Goal: Information Seeking & Learning: Learn about a topic

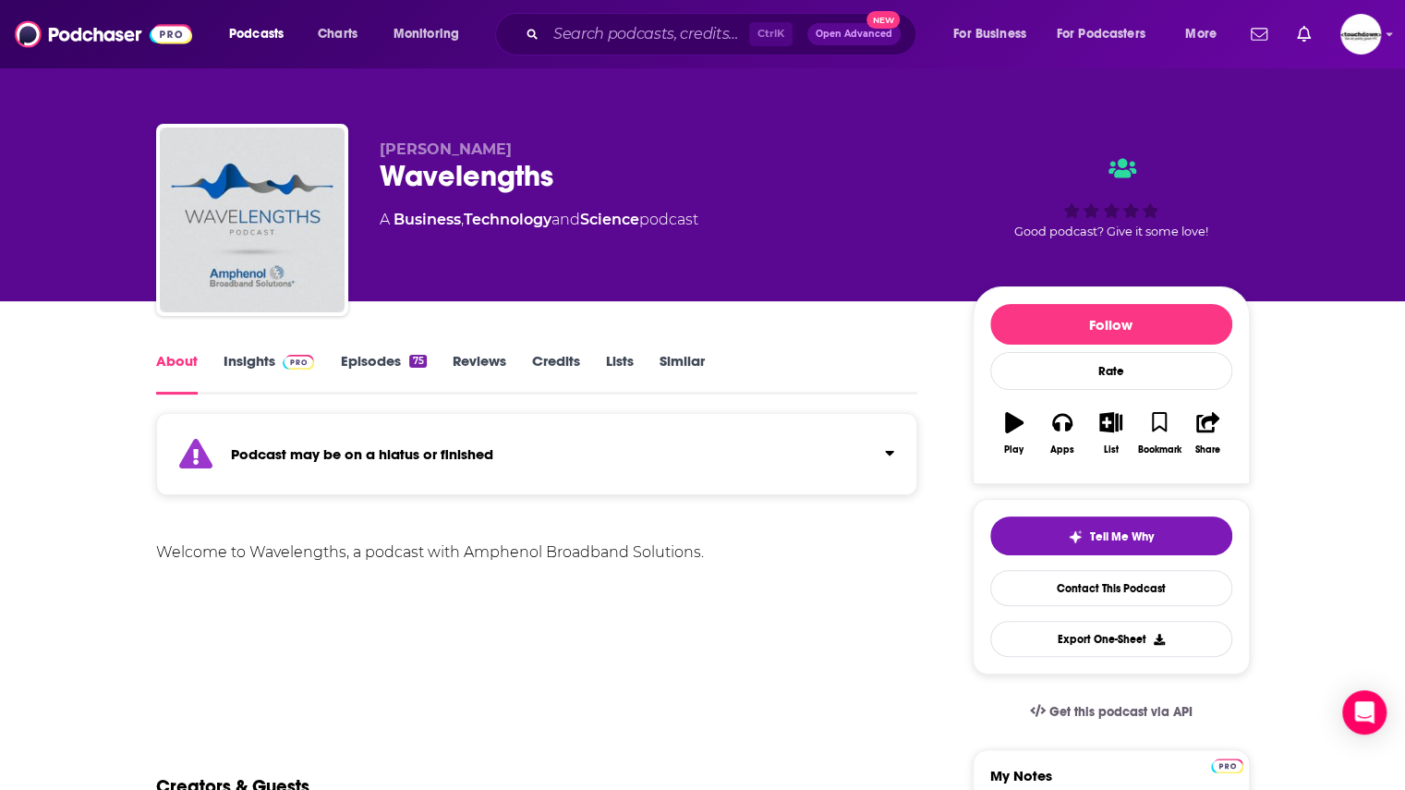
click at [248, 356] on link "Insights" at bounding box center [269, 373] width 91 height 42
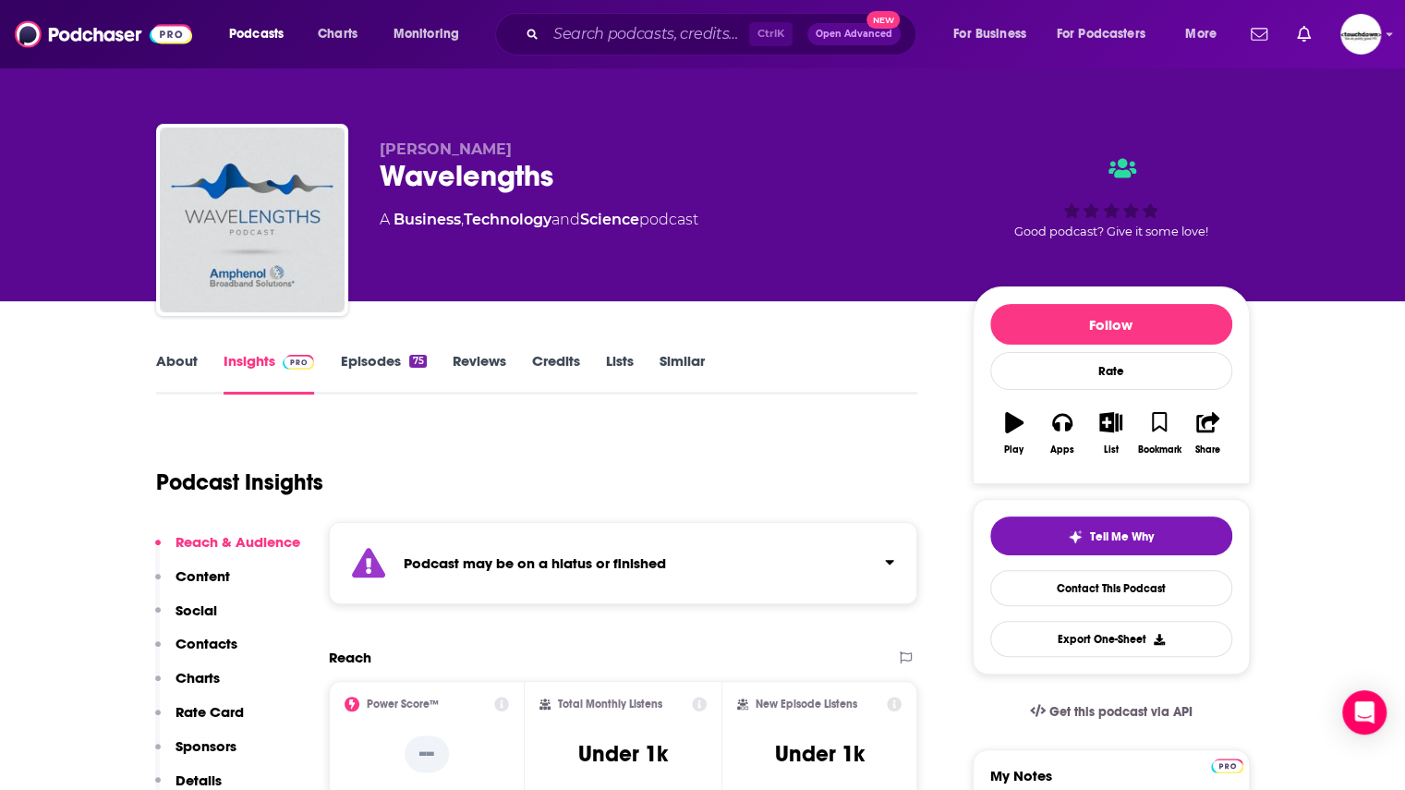
click at [381, 358] on link "Episodes 75" at bounding box center [383, 373] width 86 height 42
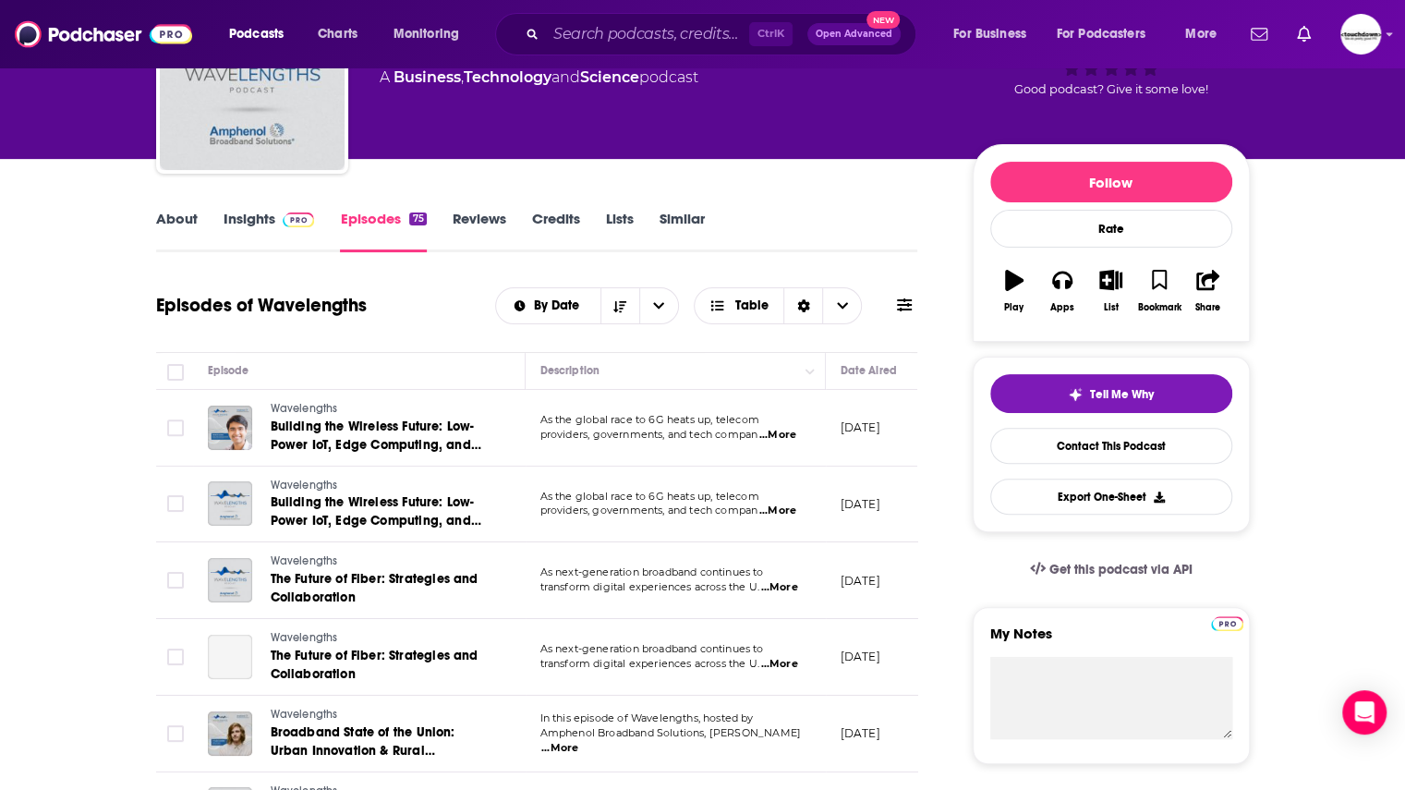
scroll to position [143, 0]
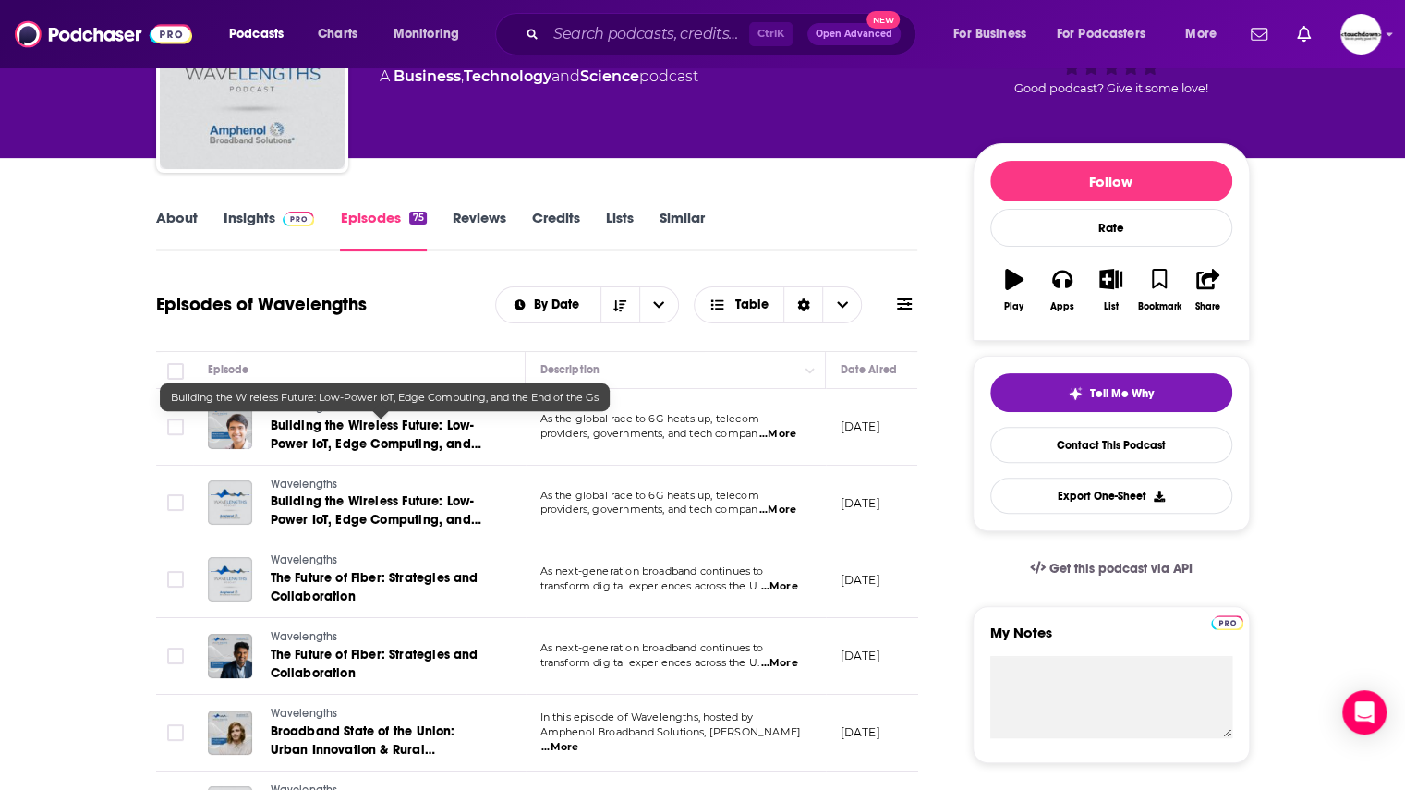
click at [462, 435] on span "Building the Wireless Future: Low-Power IoT, Edge Computing, and the End of the…" at bounding box center [376, 443] width 211 height 53
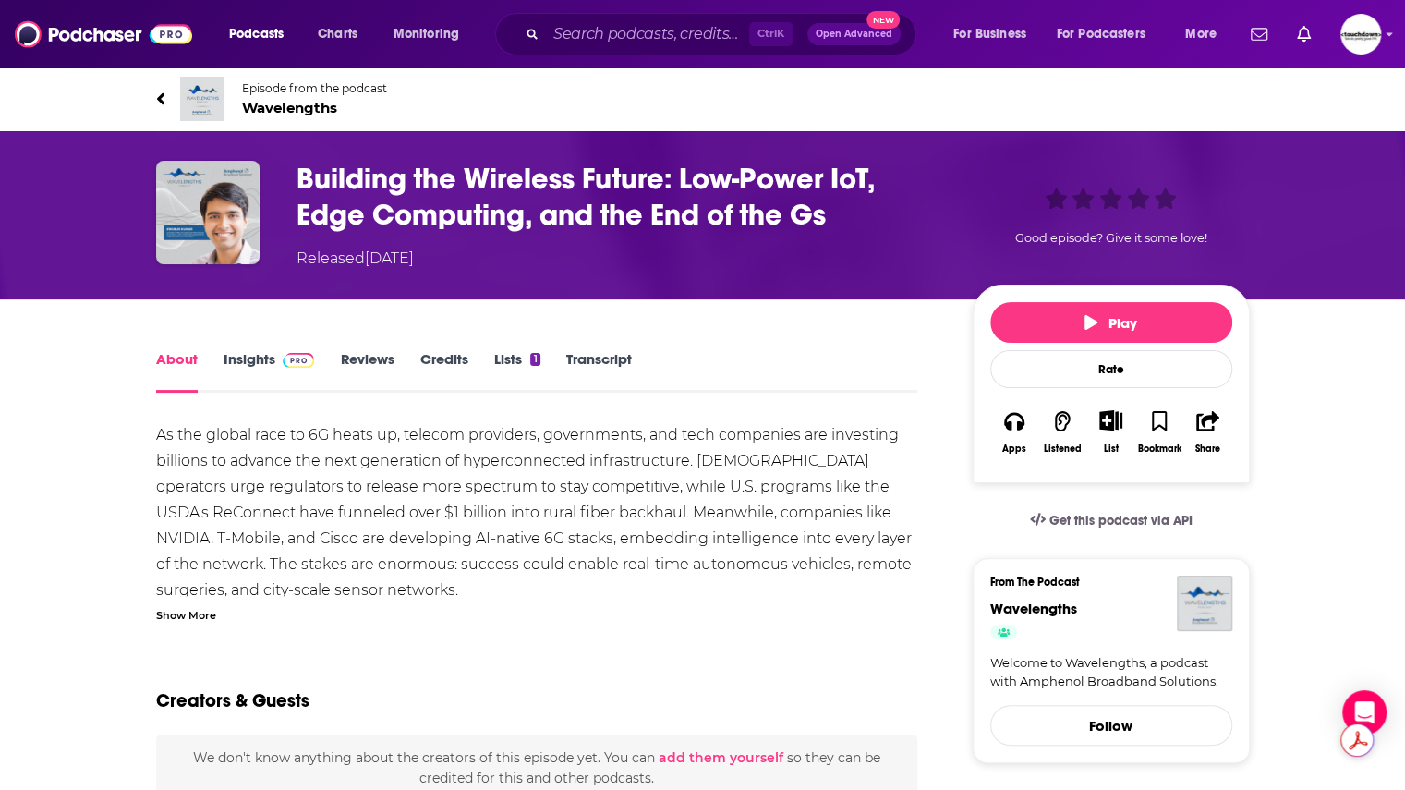
click at [290, 109] on span "Wavelengths" at bounding box center [314, 108] width 145 height 18
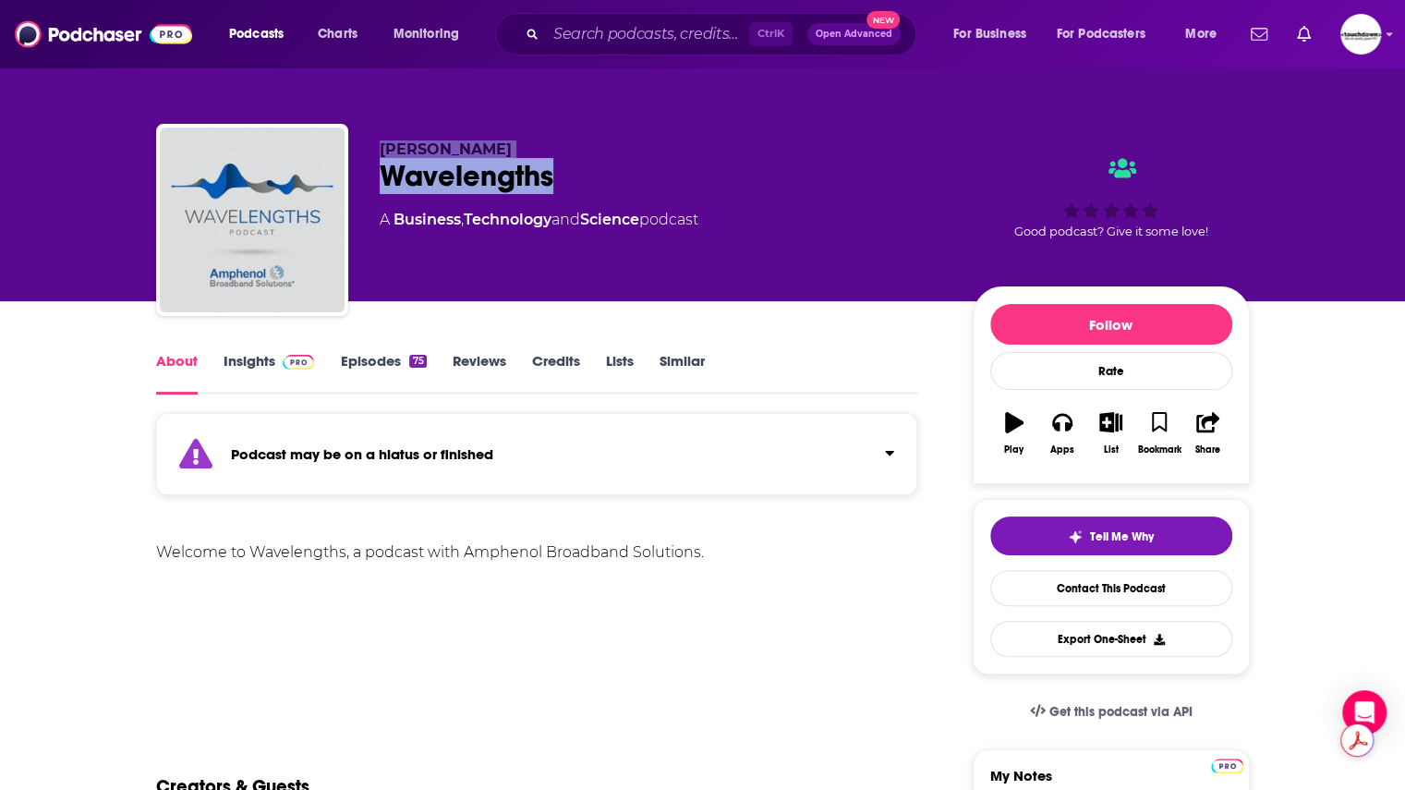
drag, startPoint x: 567, startPoint y: 186, endPoint x: 378, endPoint y: 149, distance: 192.9
click at [378, 149] on div "[PERSON_NAME] Wavelengths A Business , Technology and Science podcast Good podc…" at bounding box center [702, 223] width 1093 height 199
copy div "[PERSON_NAME] Wavelengths"
